Goal: Complete application form: Complete application form

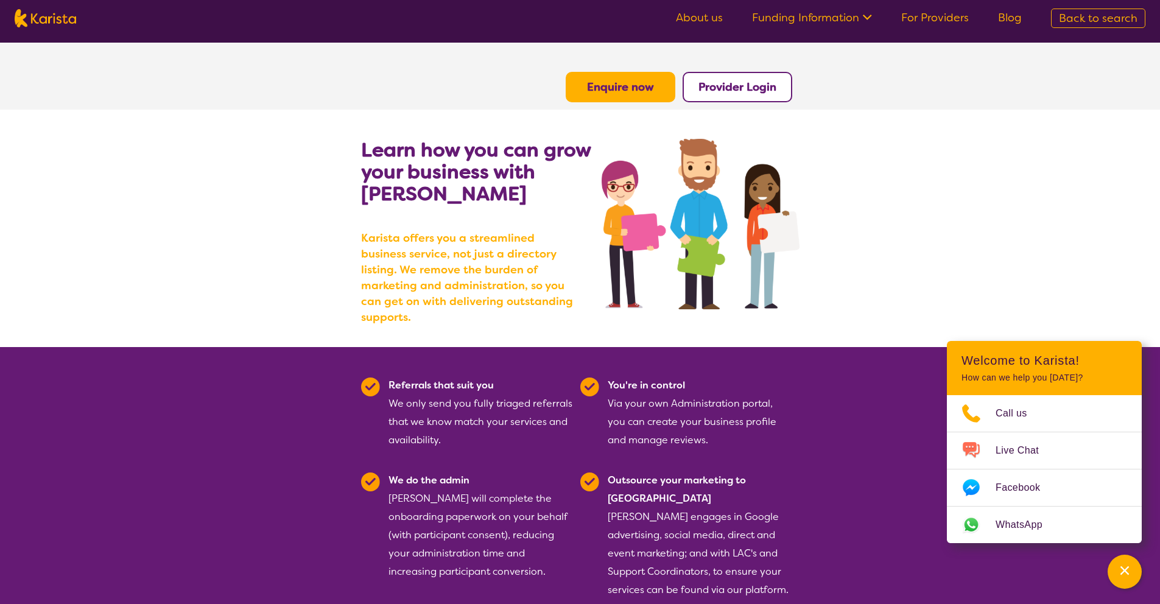
scroll to position [452, 0]
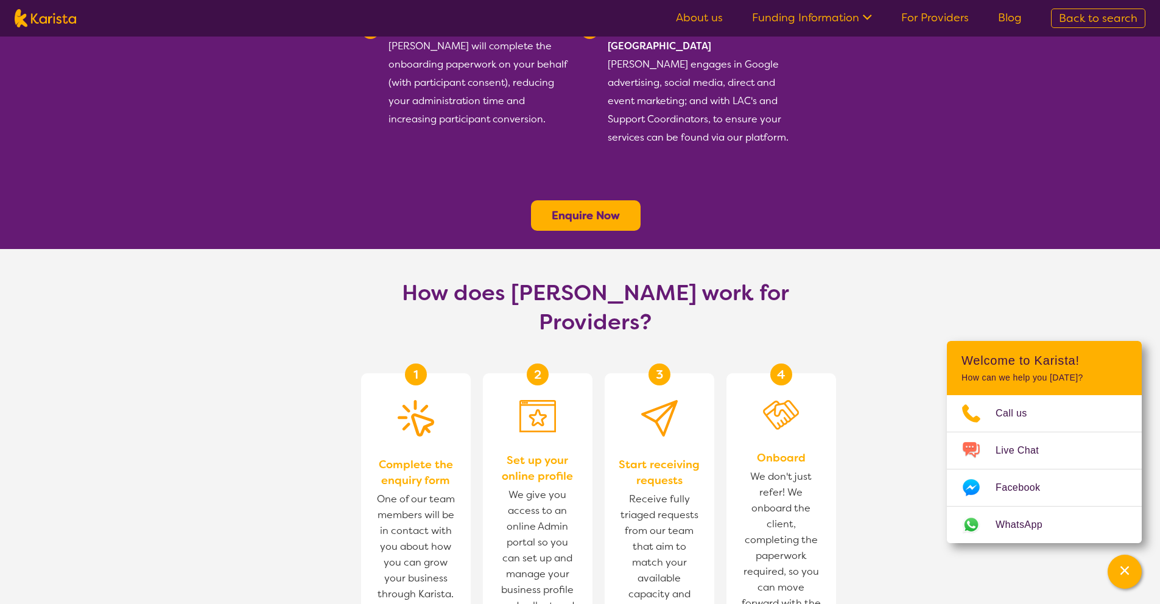
click at [919, 18] on link "For Providers" at bounding box center [935, 17] width 68 height 15
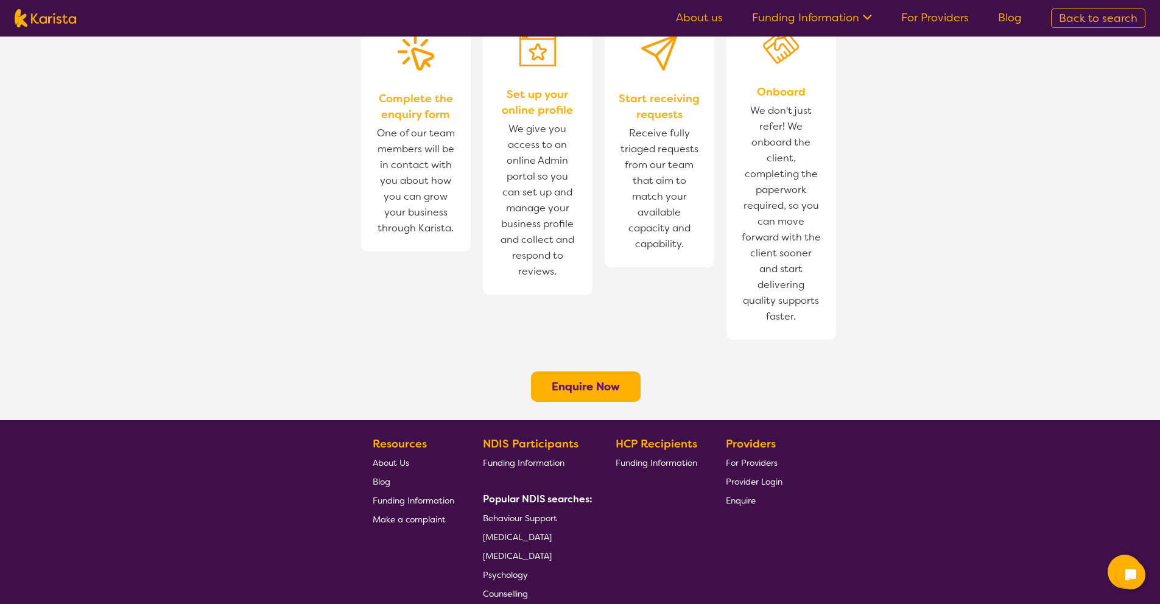
scroll to position [817, 0]
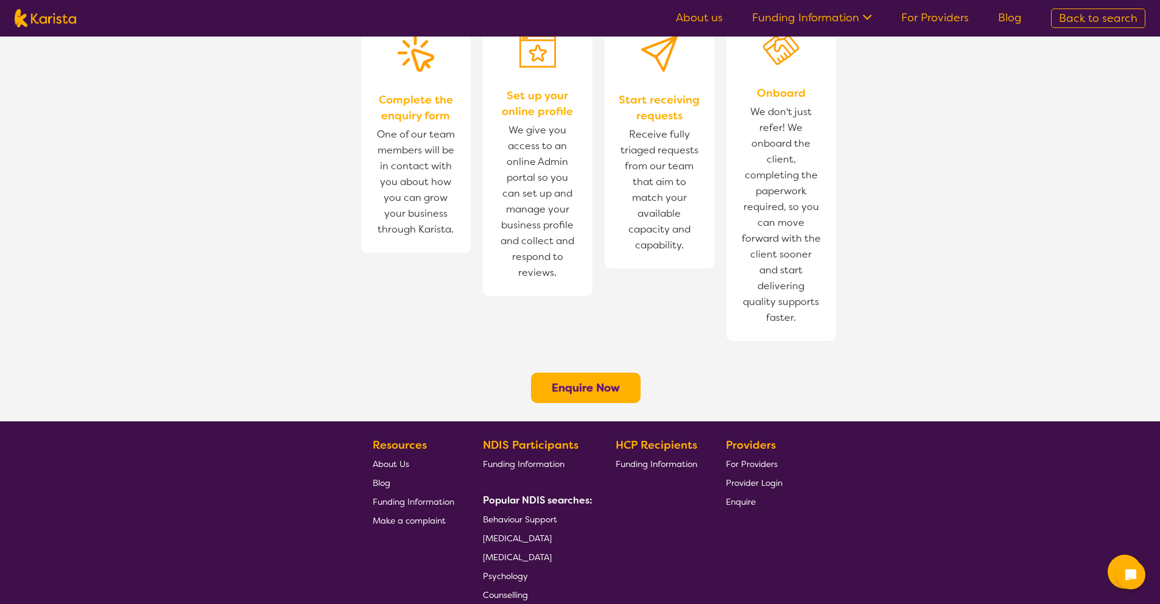
click at [600, 381] on b "Enquire Now" at bounding box center [586, 388] width 68 height 15
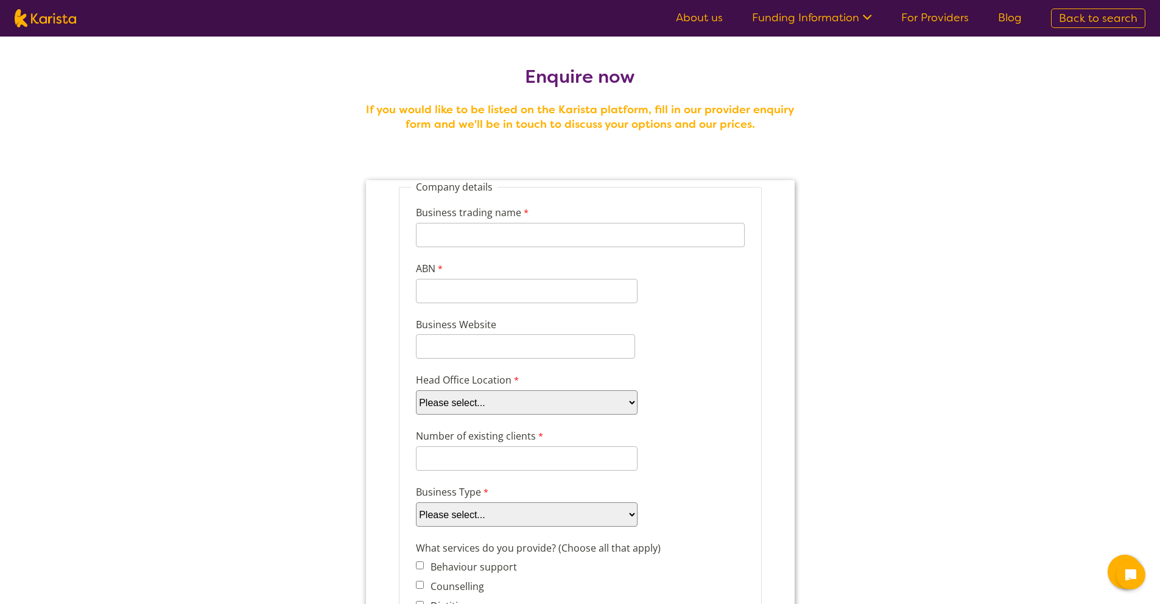
click at [546, 400] on select "Please select... ACT NSW NT QLD SA TAS VIC WA" at bounding box center [526, 402] width 222 height 24
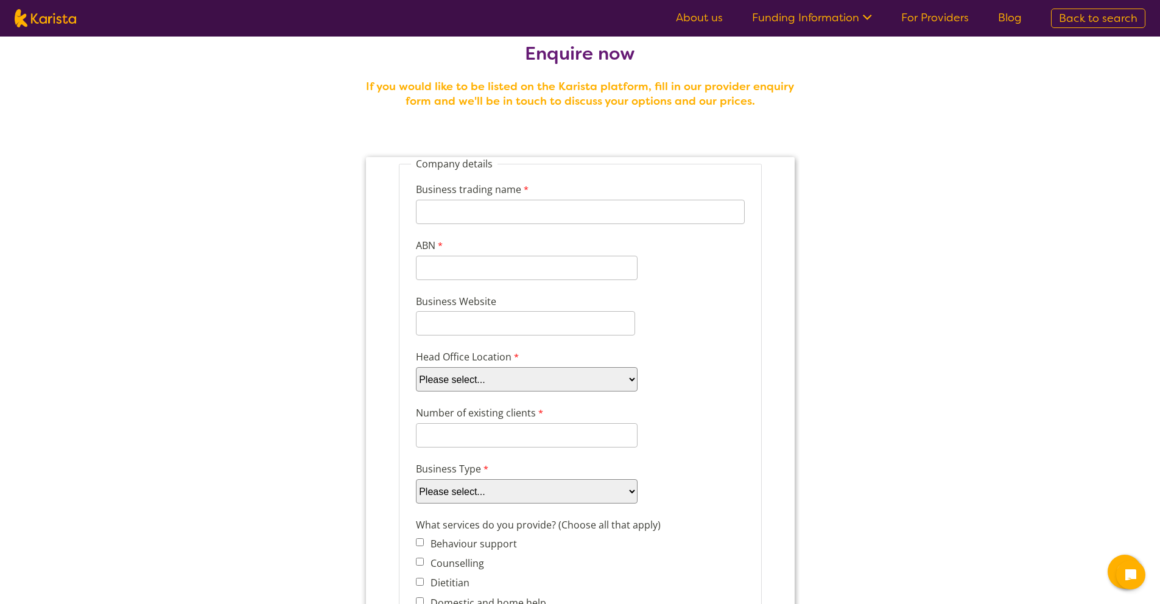
scroll to position [52, 0]
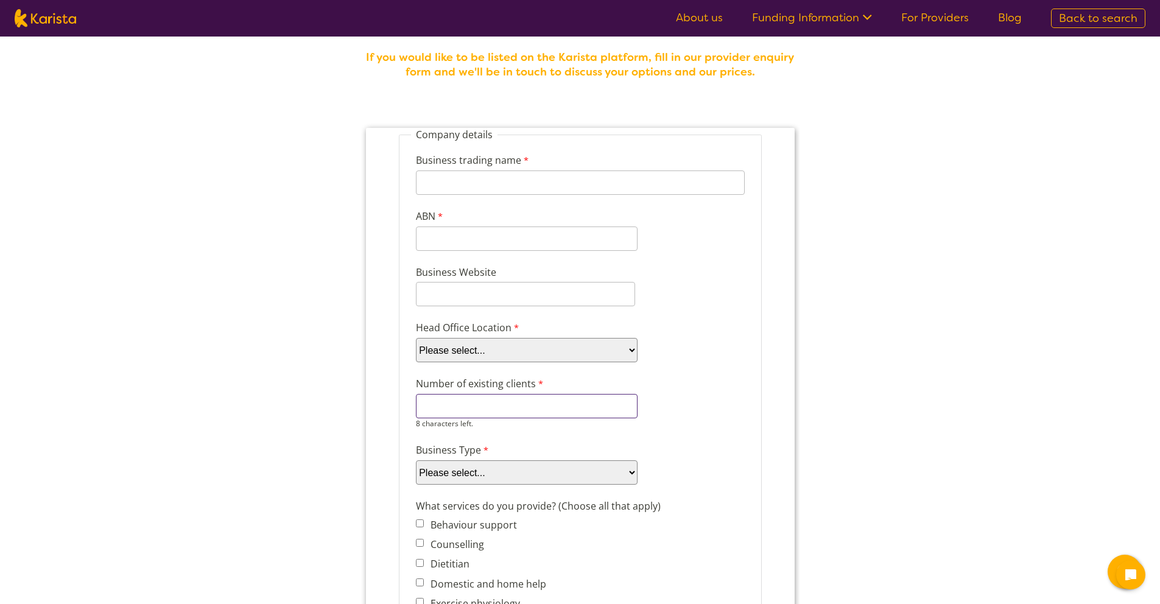
click at [577, 409] on input "Number of existing clients" at bounding box center [526, 406] width 222 height 24
click at [680, 399] on div "Number of existing clients 8 characters left." at bounding box center [579, 402] width 339 height 57
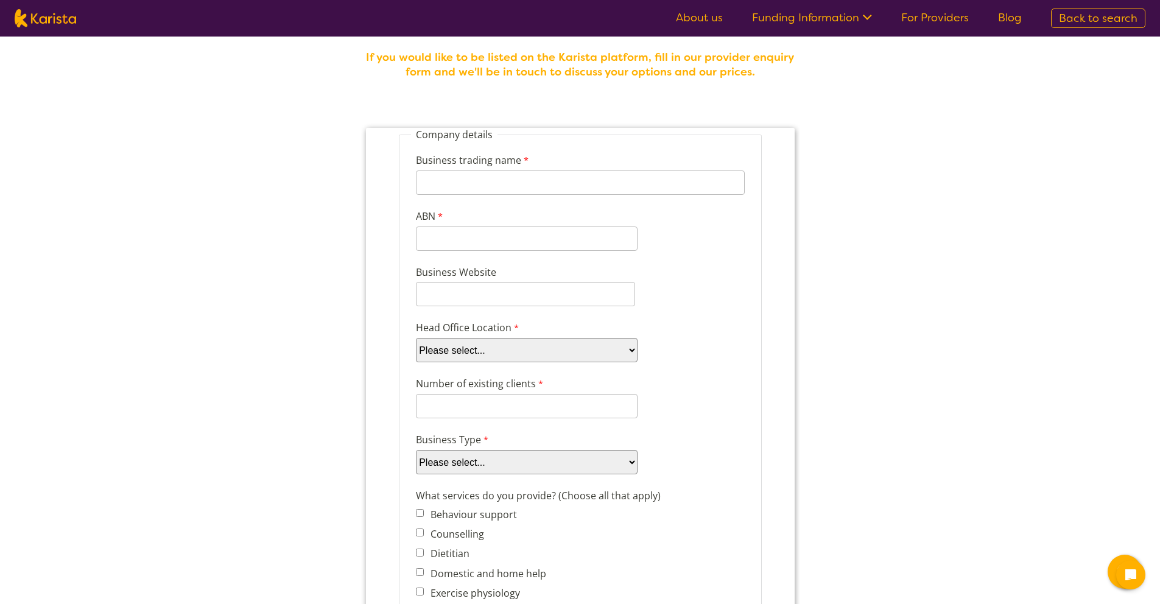
scroll to position [68, 0]
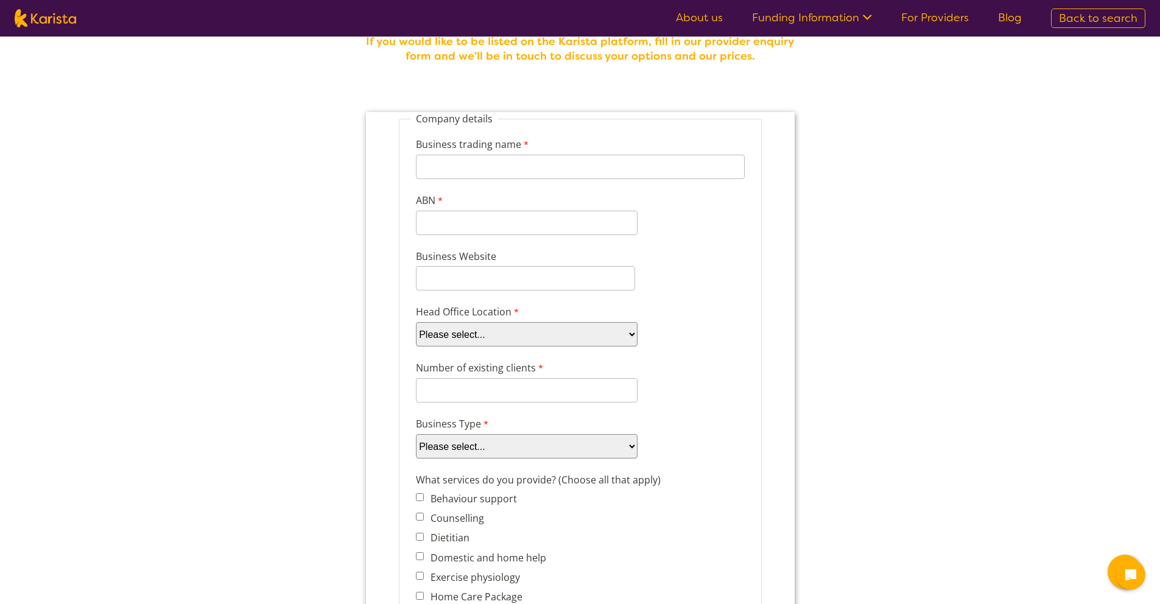
click at [573, 447] on select "Please select... Company Individual/Sole Trader Other (please specify)" at bounding box center [526, 446] width 222 height 24
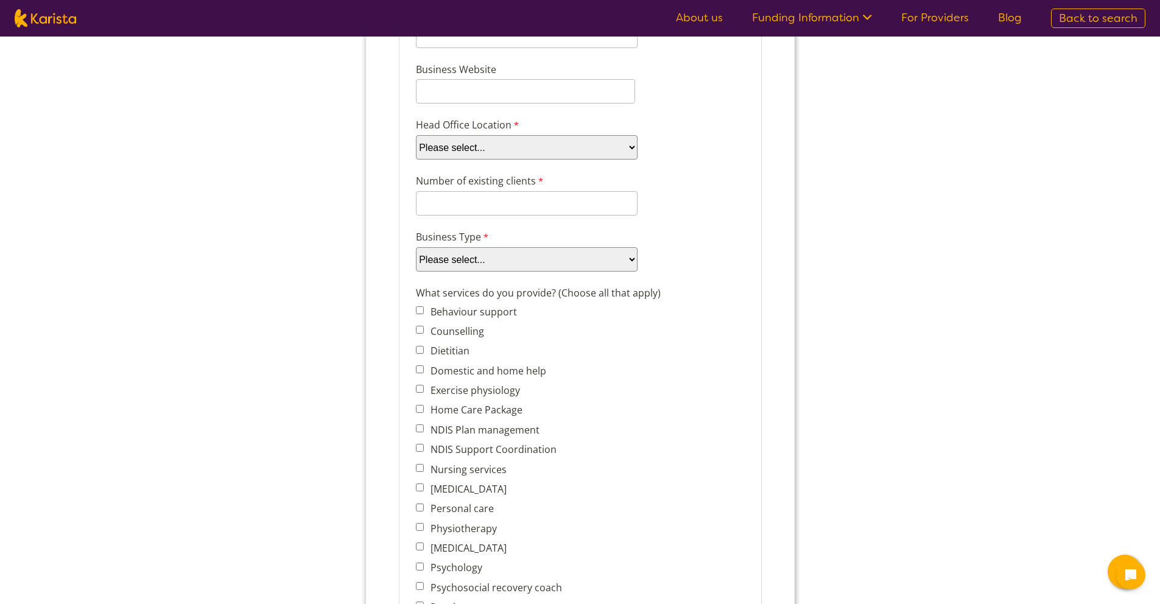
scroll to position [288, 0]
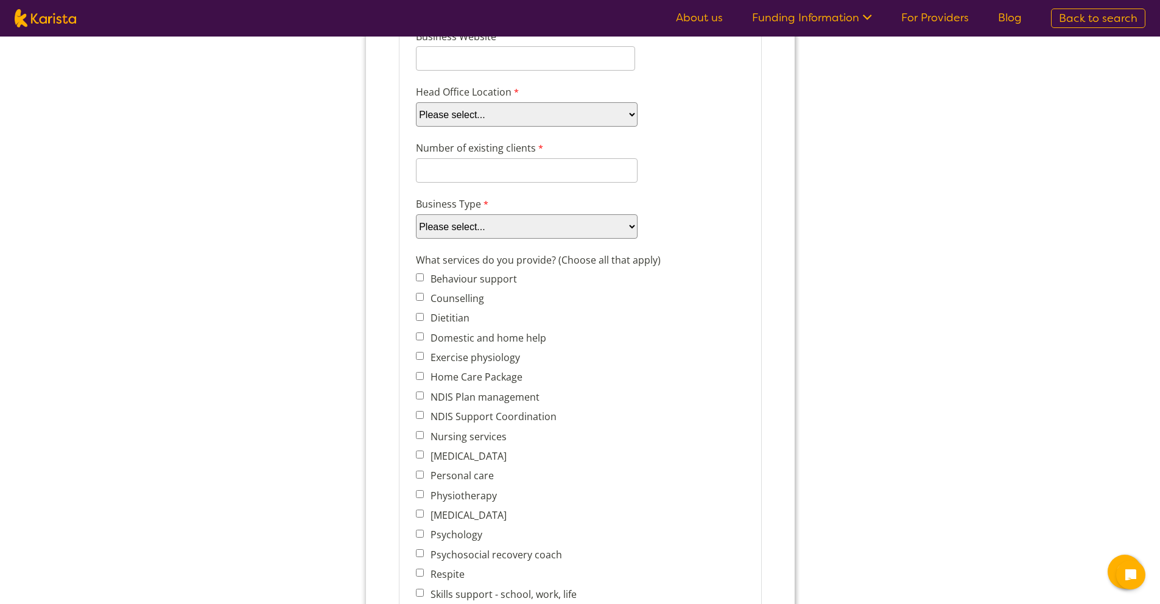
click at [502, 461] on label "[MEDICAL_DATA]" at bounding box center [466, 455] width 80 height 13
click at [423, 459] on input "[MEDICAL_DATA]" at bounding box center [419, 455] width 8 height 8
checkbox input "true"
click at [523, 373] on span "Home Care Package" at bounding box center [498, 376] width 167 height 17
click at [516, 374] on label "Home Care Package" at bounding box center [474, 376] width 96 height 13
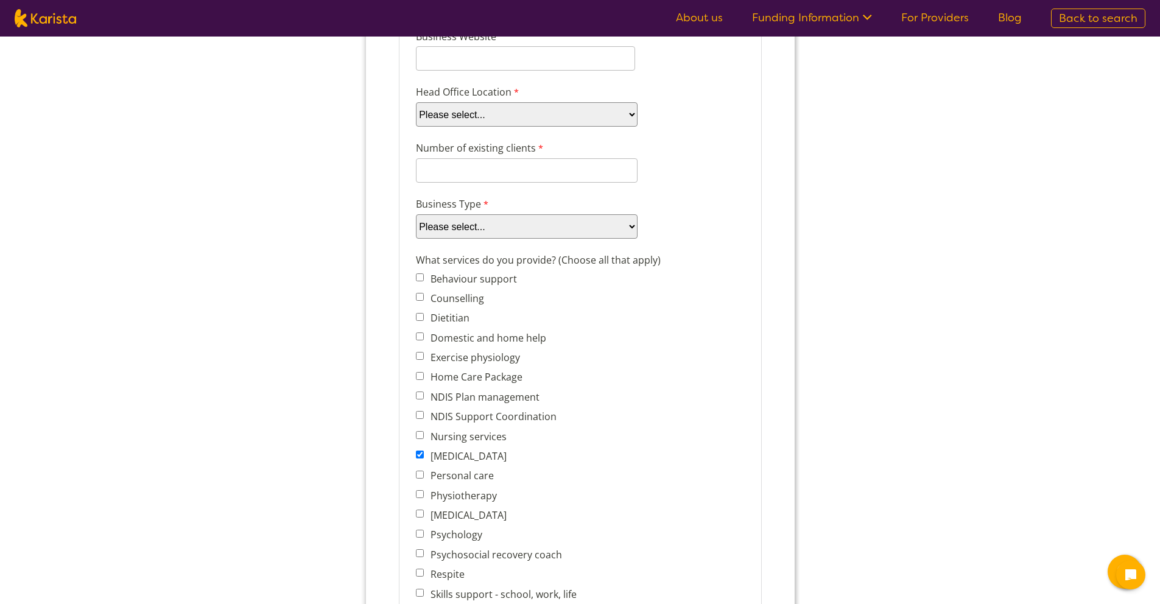
click at [423, 374] on input "Home Care Package" at bounding box center [419, 376] width 8 height 8
click at [506, 382] on label "Home Care Package" at bounding box center [474, 376] width 96 height 13
click at [423, 380] on input "Home Care Package" at bounding box center [419, 376] width 8 height 8
checkbox input "false"
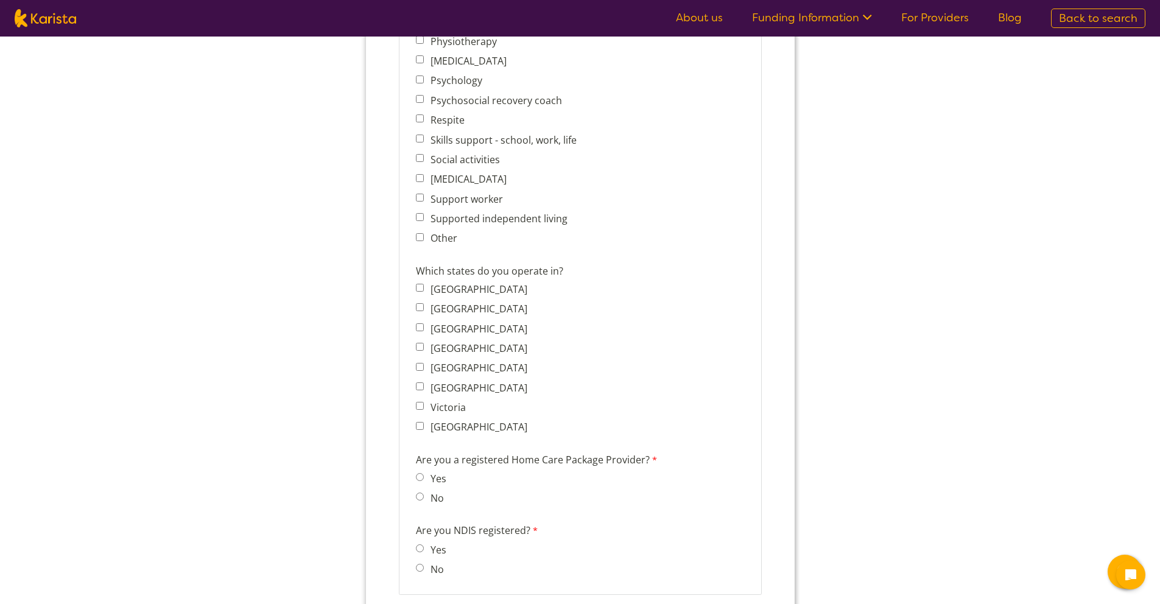
scroll to position [792, 0]
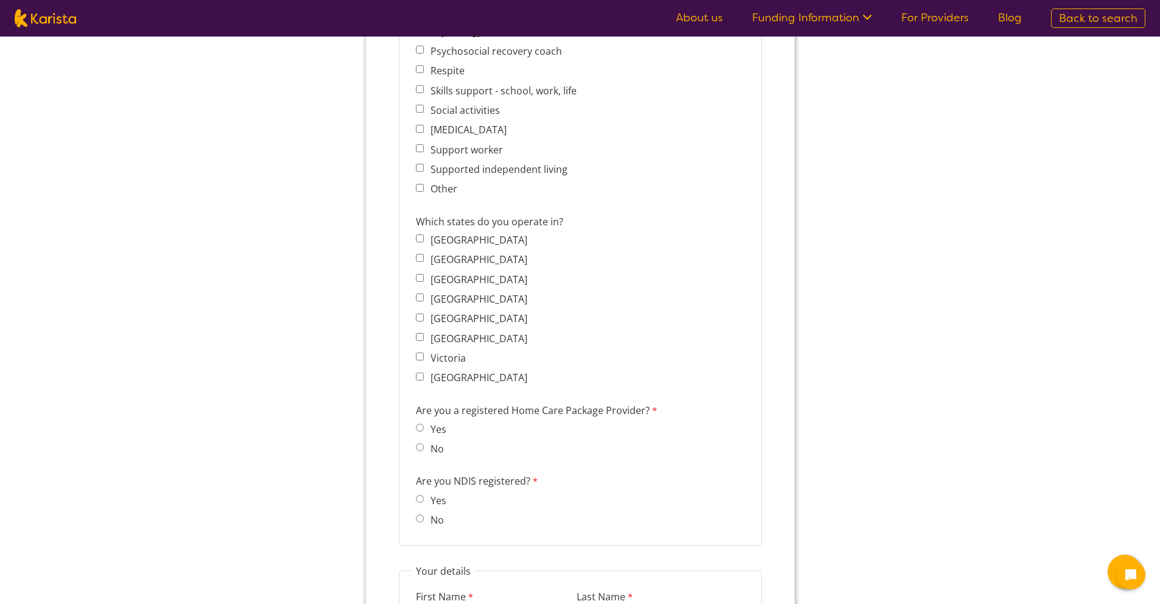
click at [543, 431] on div "Are you a registered Home Care Package Provider? Yes No" at bounding box center [541, 432] width 263 height 62
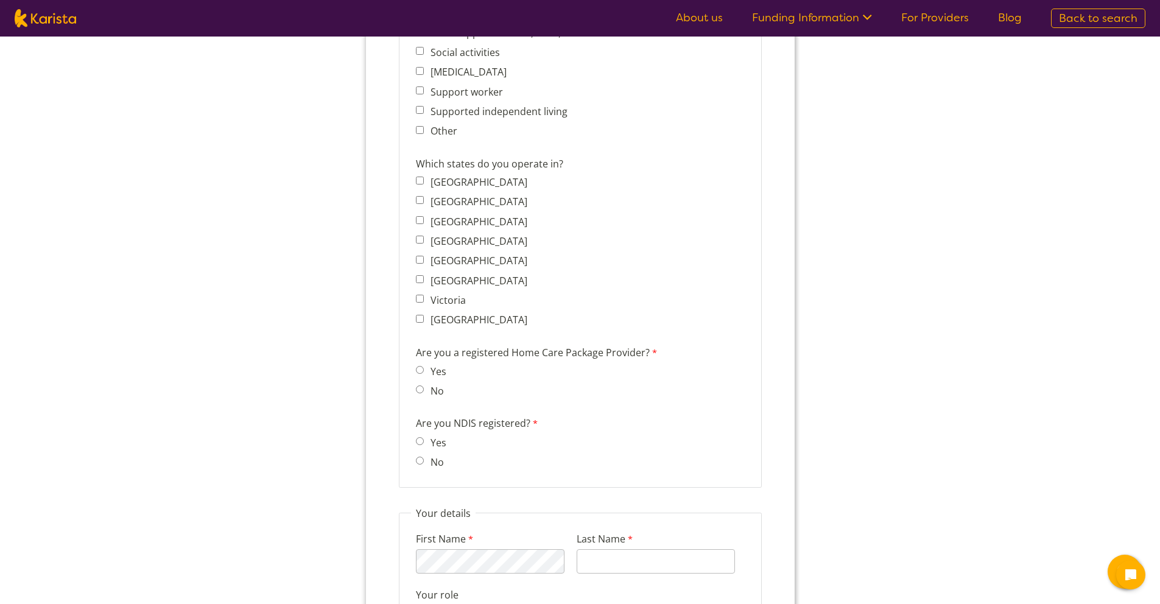
click at [443, 469] on span "No" at bounding box center [433, 462] width 37 height 17
click at [440, 463] on label "No" at bounding box center [434, 461] width 17 height 13
click at [423, 463] on input "No" at bounding box center [419, 461] width 8 height 8
radio input "true"
click at [451, 398] on span "No" at bounding box center [433, 390] width 37 height 17
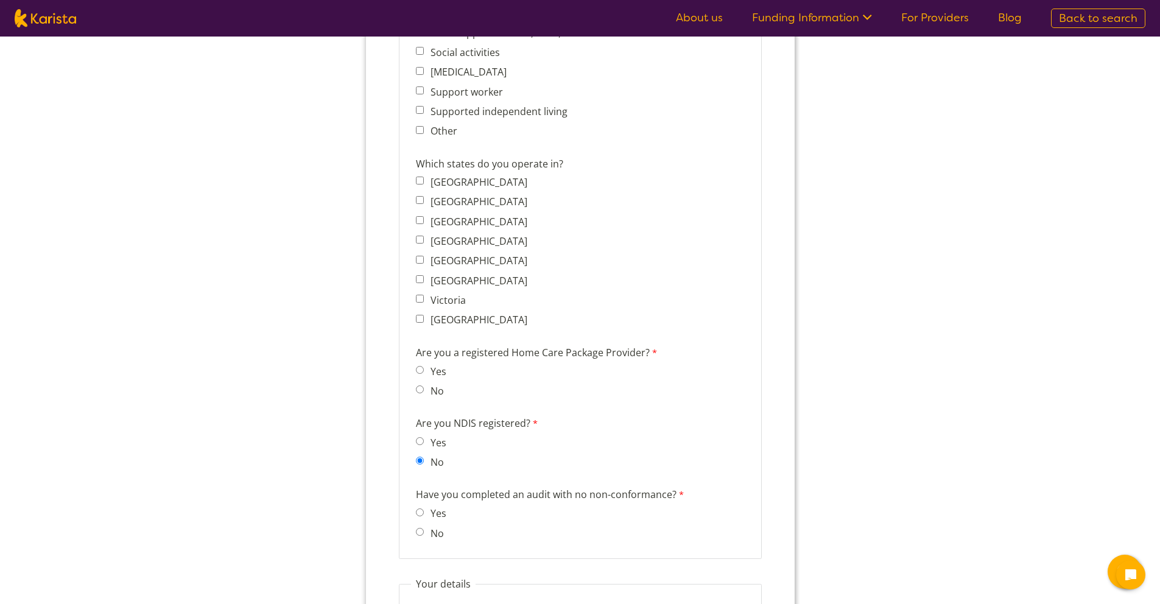
click at [441, 392] on label "No" at bounding box center [434, 390] width 17 height 13
click at [423, 392] on input "No" at bounding box center [419, 389] width 8 height 8
radio input "true"
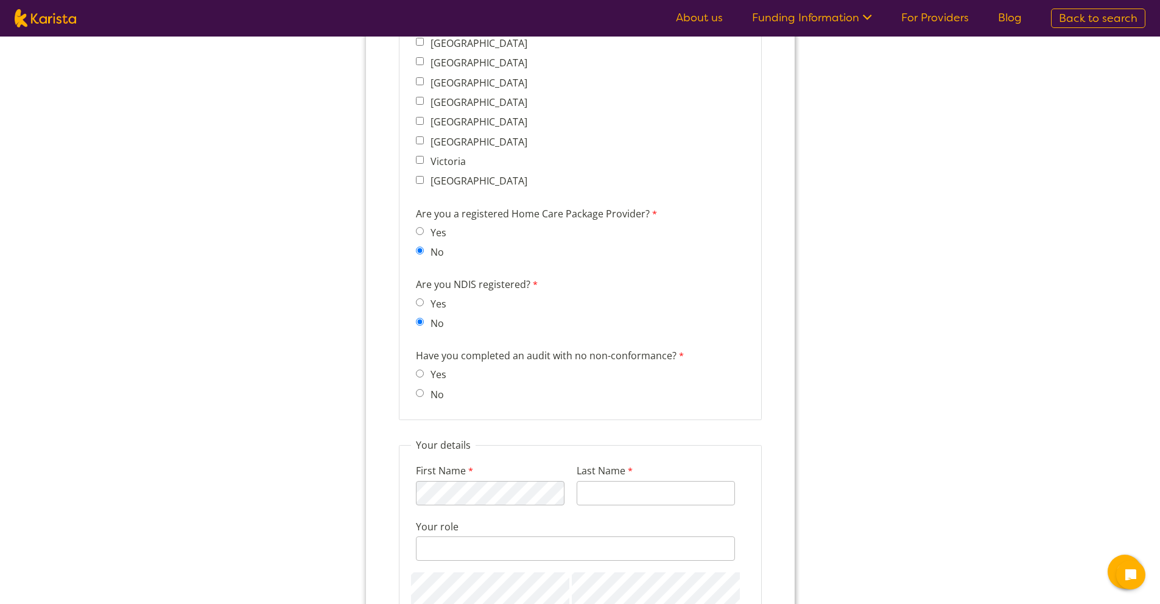
scroll to position [1032, 0]
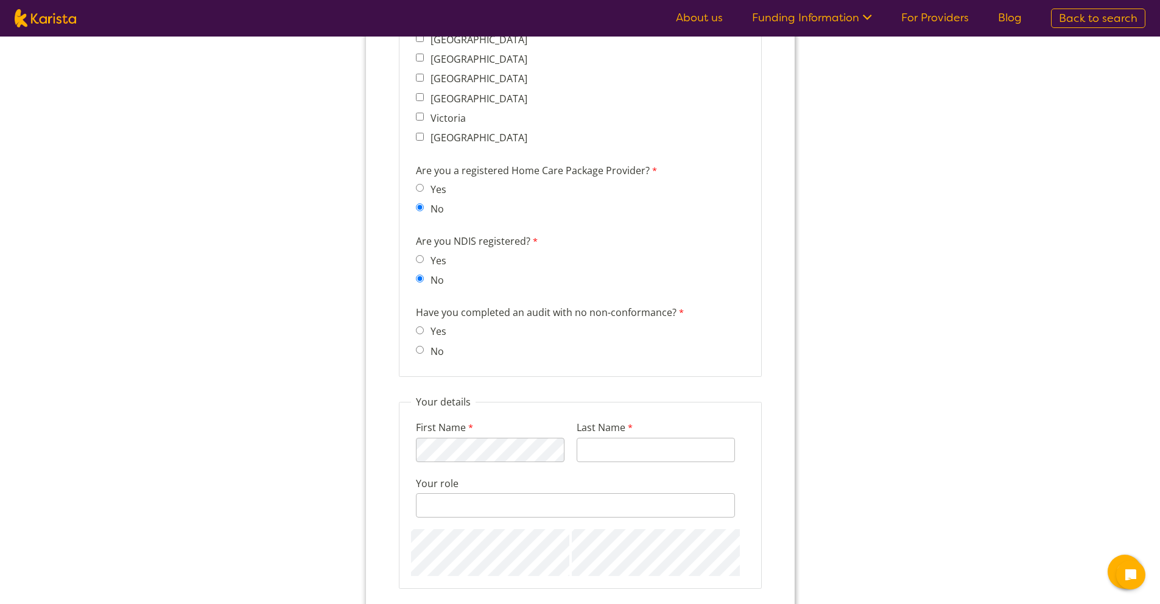
click at [524, 318] on label "Have you completed an audit with no non-conformance?" at bounding box center [550, 314] width 271 height 18
click at [419, 354] on span "No" at bounding box center [433, 351] width 37 height 17
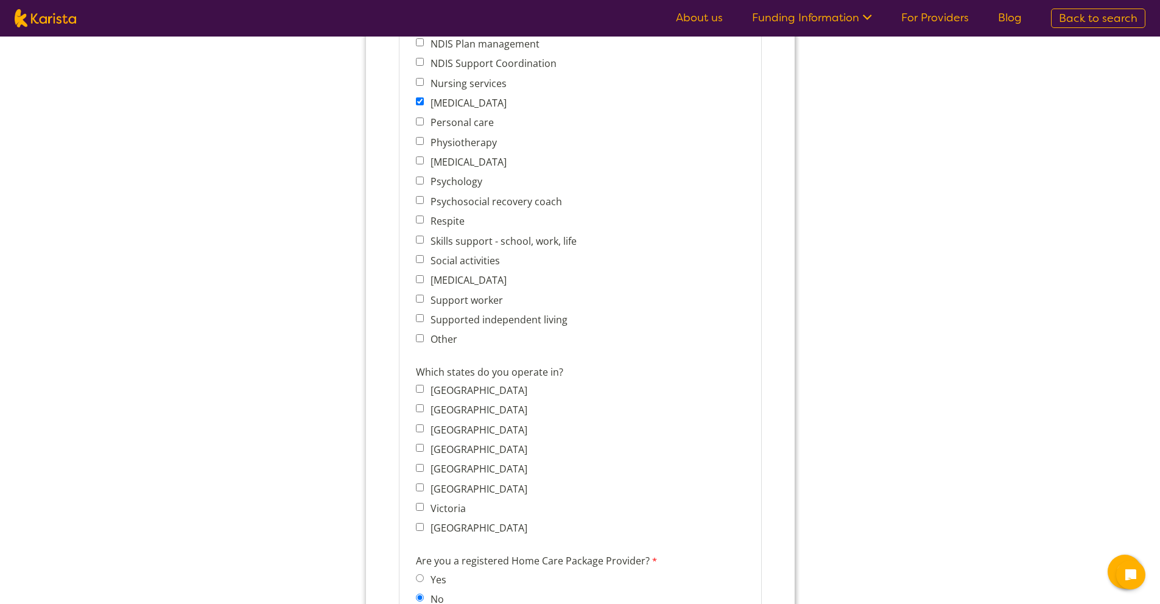
scroll to position [0, 0]
